Goal: Transaction & Acquisition: Obtain resource

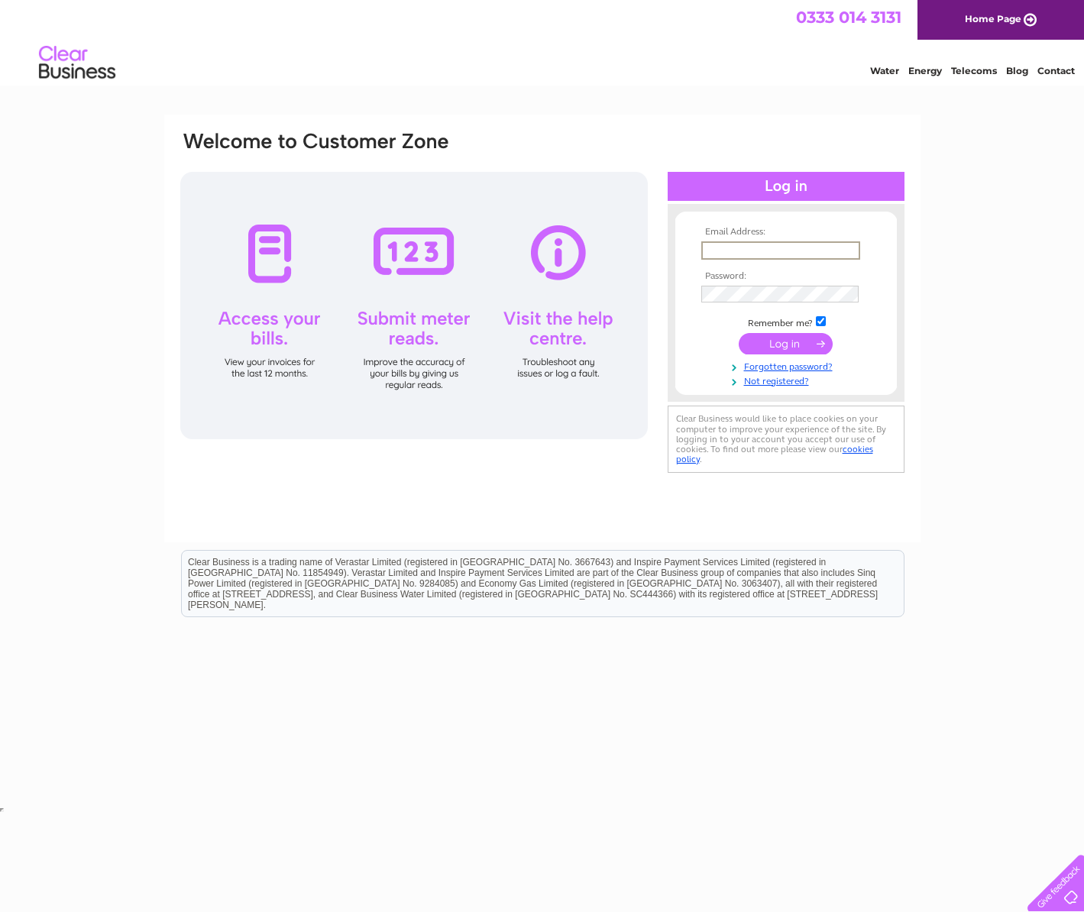
click at [740, 251] on input "text" at bounding box center [780, 250] width 159 height 18
type input "boarderlineclassiccardsltd@gmail.com"
click at [739, 333] on input "submit" at bounding box center [786, 343] width 94 height 21
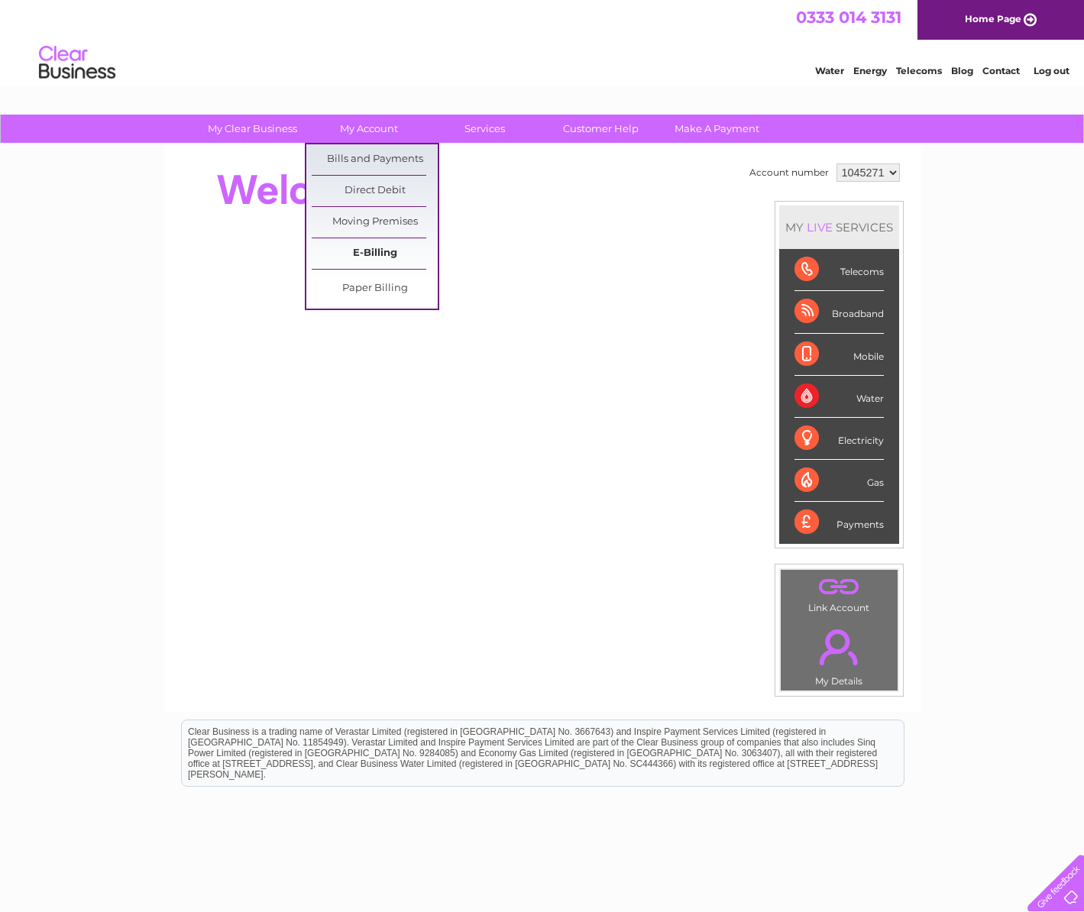
click at [361, 249] on link "E-Billing" at bounding box center [375, 253] width 126 height 31
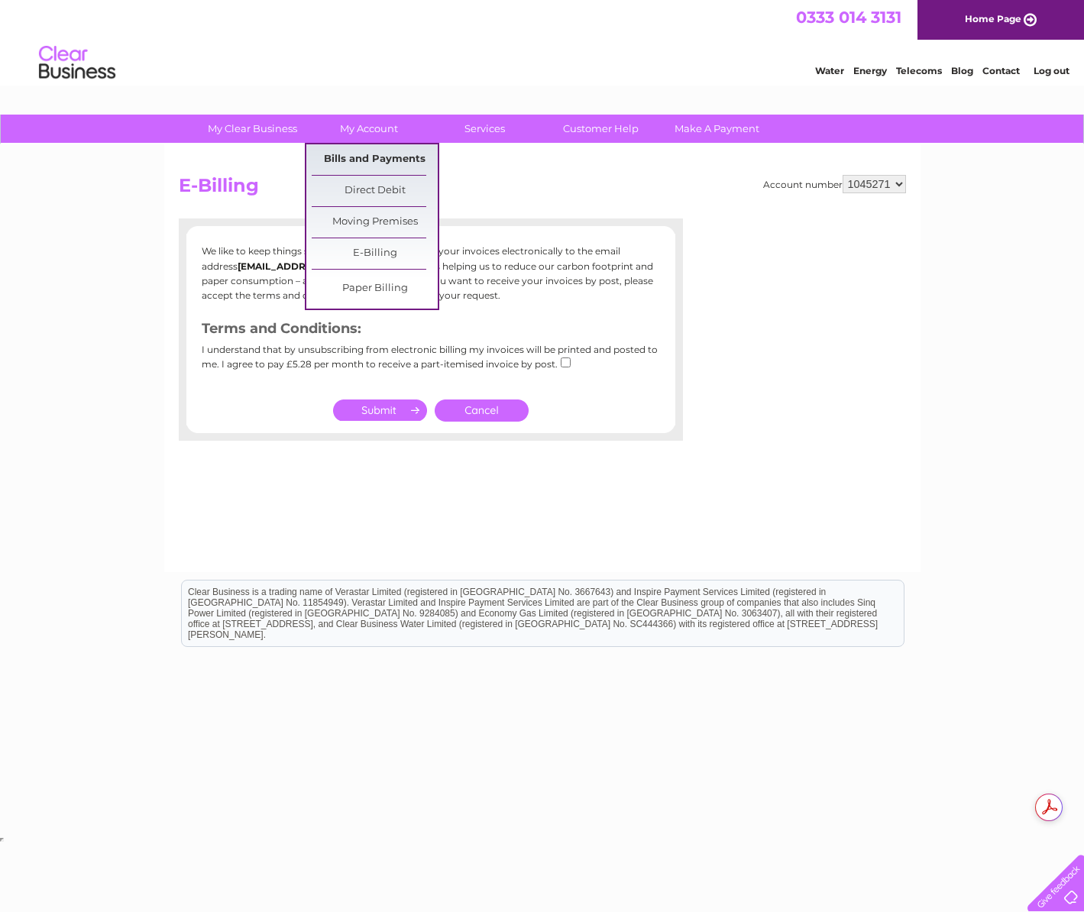
click at [351, 153] on link "Bills and Payments" at bounding box center [375, 159] width 126 height 31
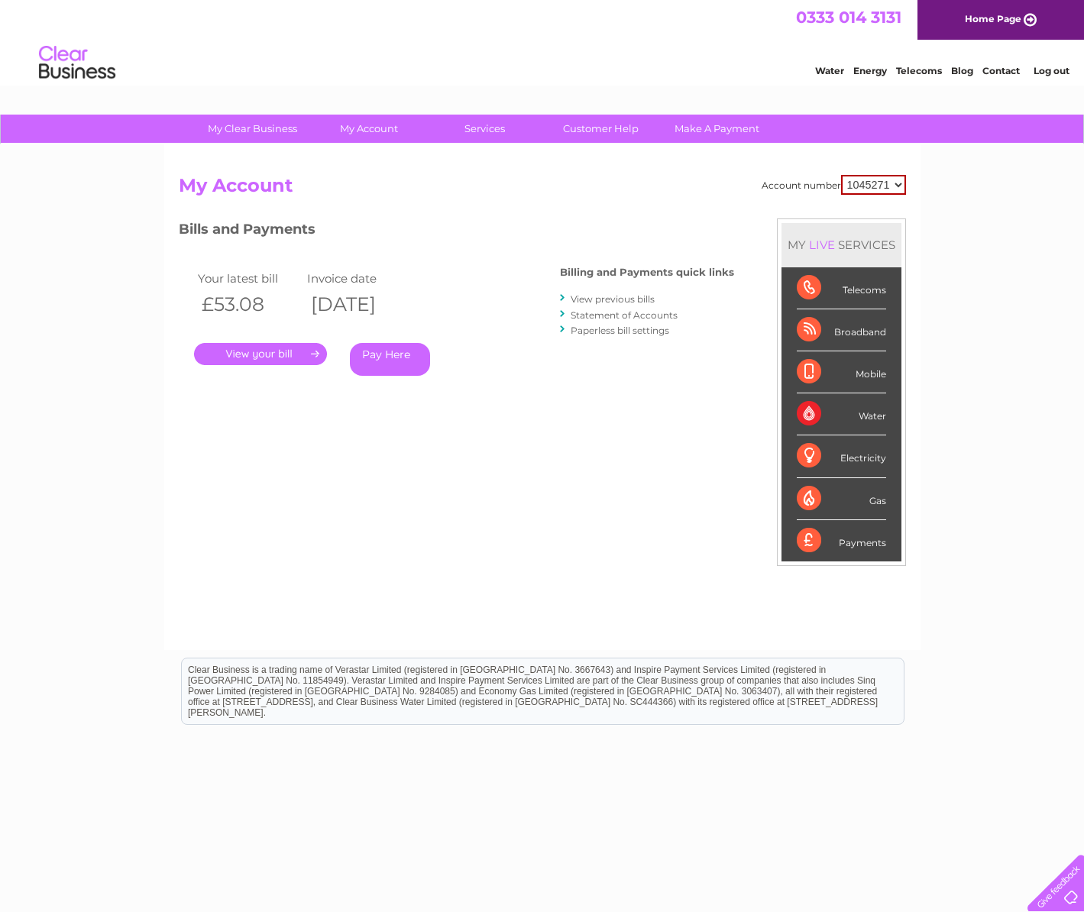
click at [240, 349] on link "." at bounding box center [260, 354] width 133 height 22
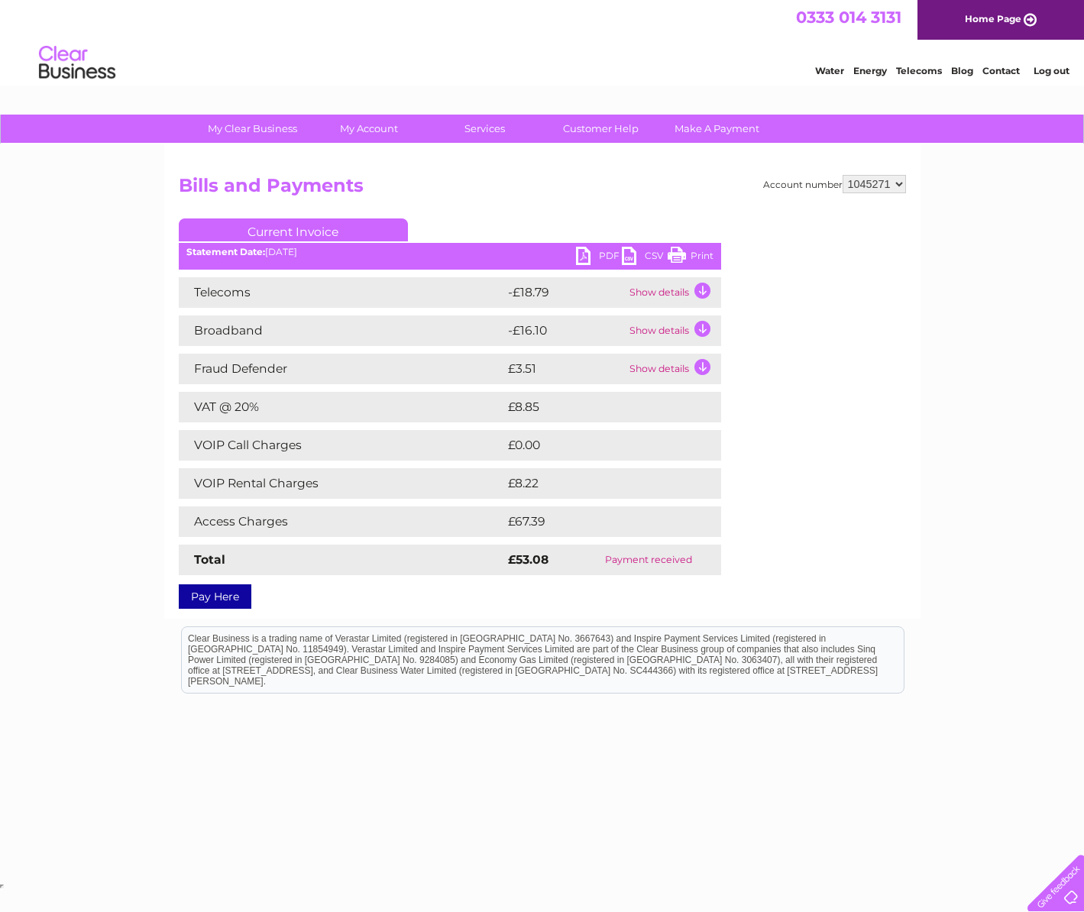
click at [572, 255] on div "Statement Date: [DATE]" at bounding box center [450, 252] width 543 height 11
click at [585, 254] on link "PDF" at bounding box center [599, 258] width 46 height 22
